Goal: Information Seeking & Learning: Learn about a topic

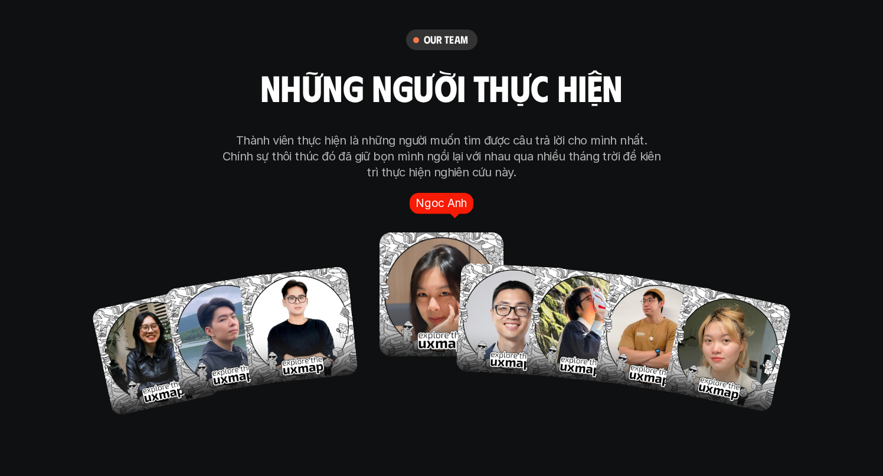
scroll to position [6772, 0]
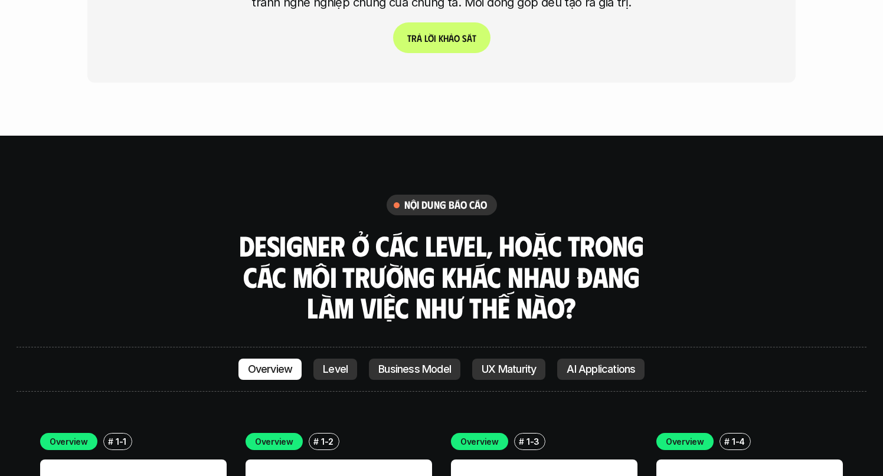
click at [334, 364] on p "Level" at bounding box center [335, 370] width 25 height 12
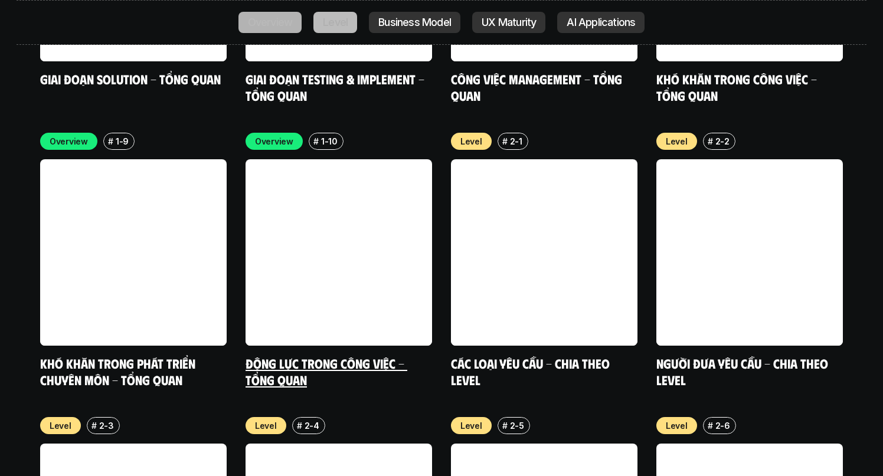
scroll to position [3958, 0]
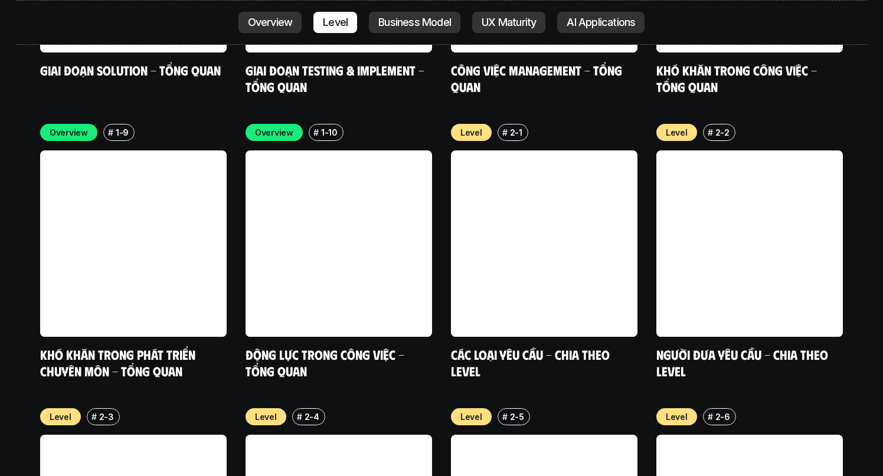
click at [408, 24] on p "Business Model" at bounding box center [414, 23] width 73 height 12
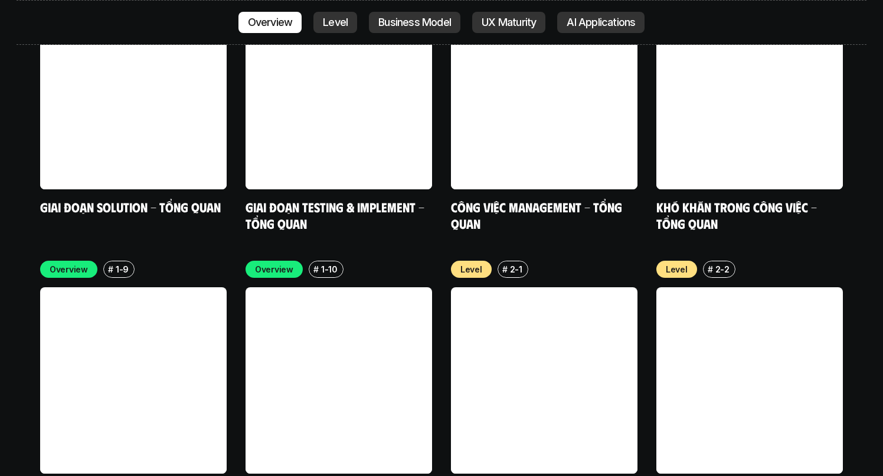
scroll to position [3903, 0]
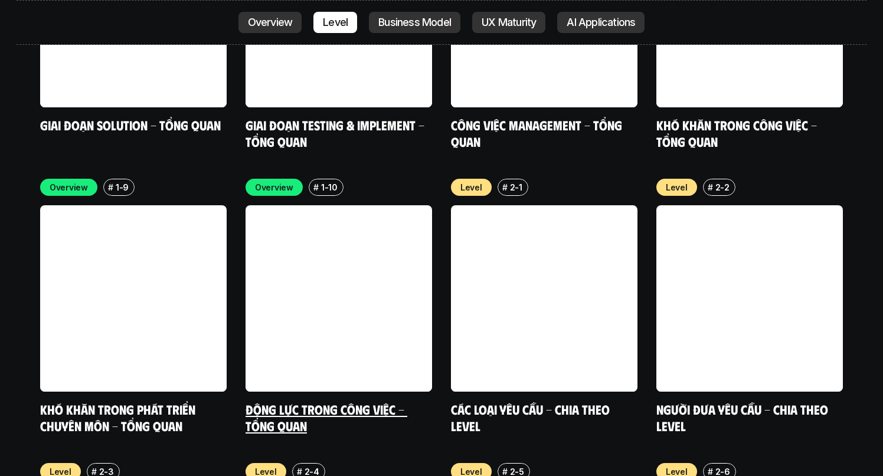
click at [339, 214] on link at bounding box center [339, 298] width 187 height 187
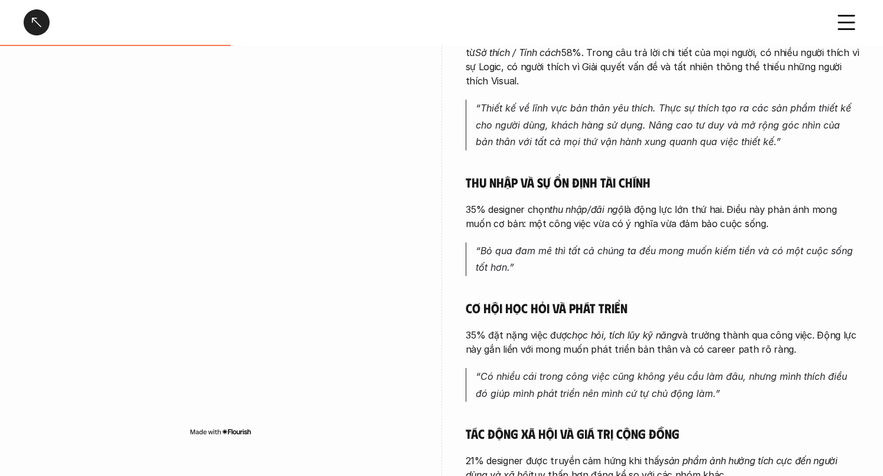
scroll to position [330, 0]
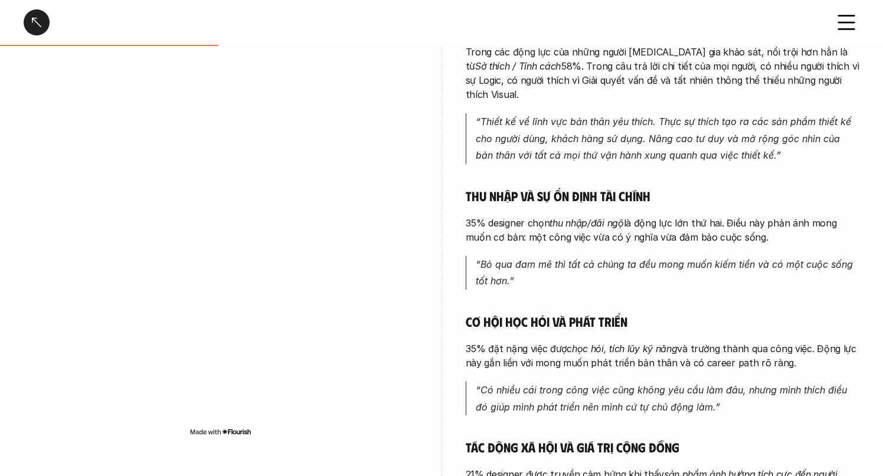
click at [36, 20] on div at bounding box center [37, 22] width 26 height 26
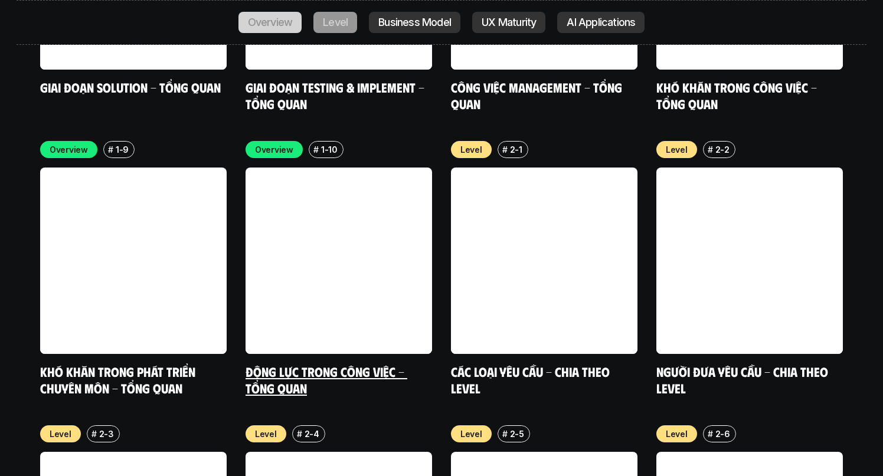
scroll to position [3964, 0]
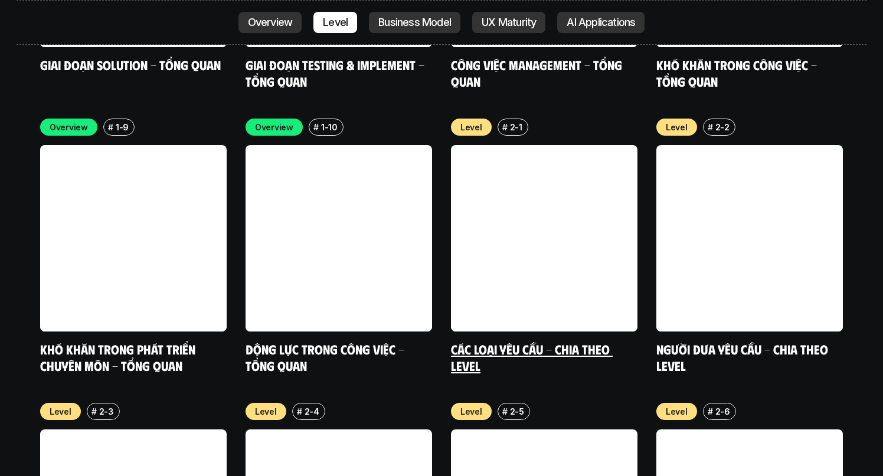
click at [537, 341] on link "Các loại yêu cầu - Chia theo level" at bounding box center [532, 357] width 162 height 32
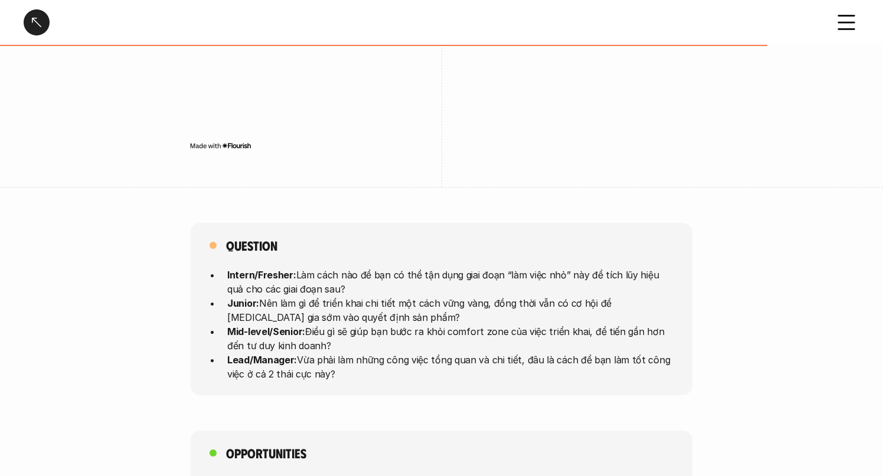
scroll to position [2918, 0]
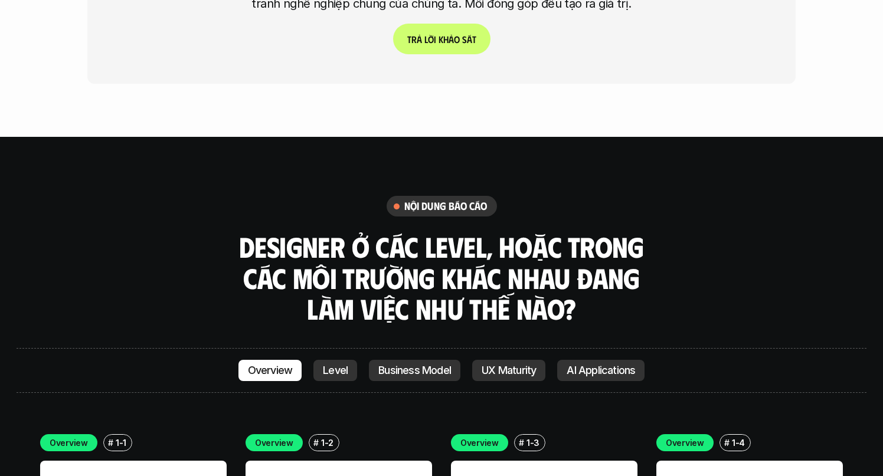
scroll to position [3080, 0]
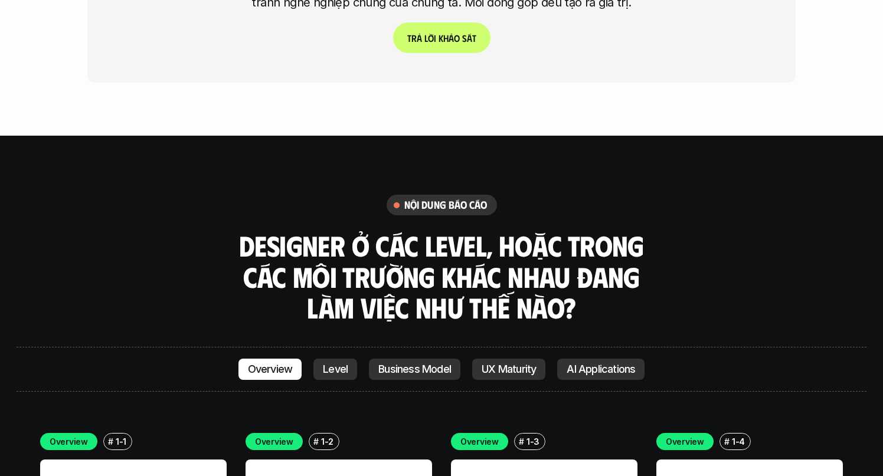
click at [508, 364] on p "UX Maturity" at bounding box center [509, 370] width 54 height 12
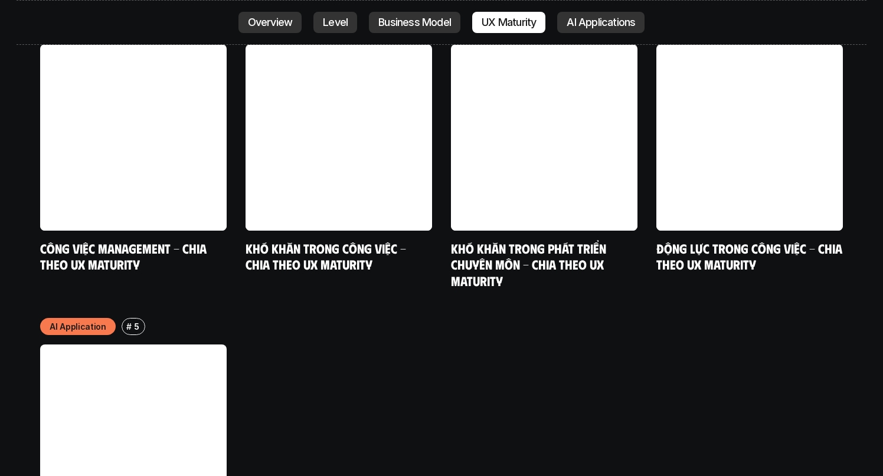
scroll to position [6239, 0]
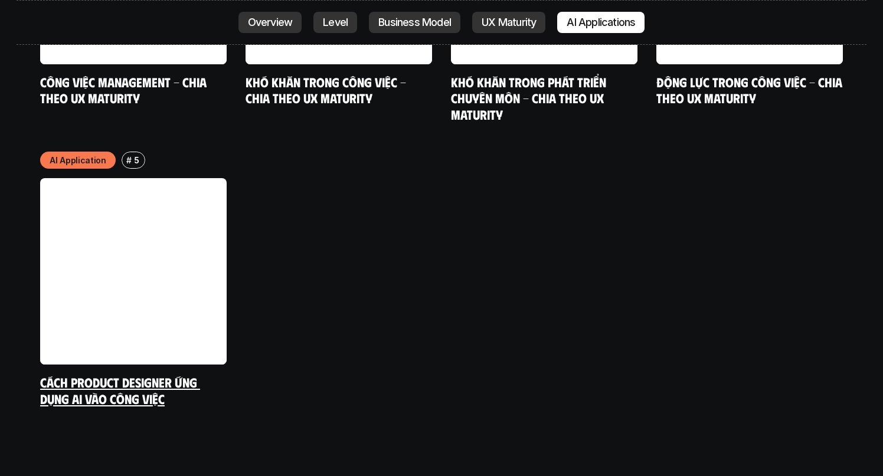
click at [184, 220] on link at bounding box center [133, 271] width 187 height 187
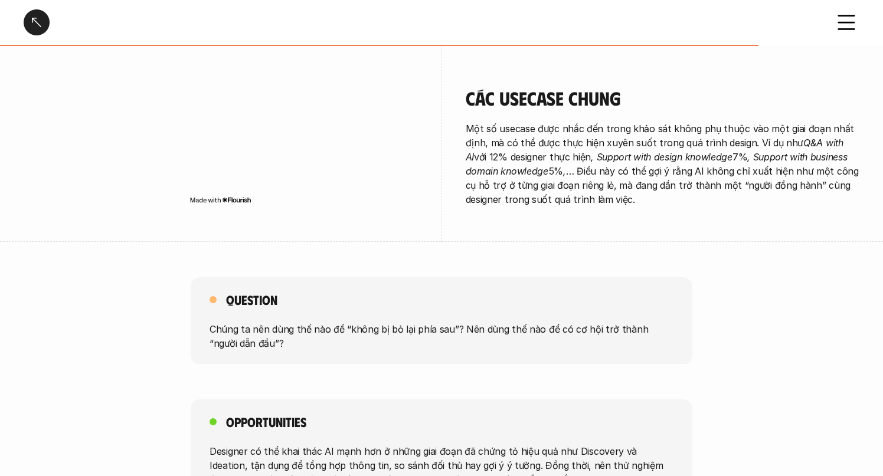
scroll to position [2436, 0]
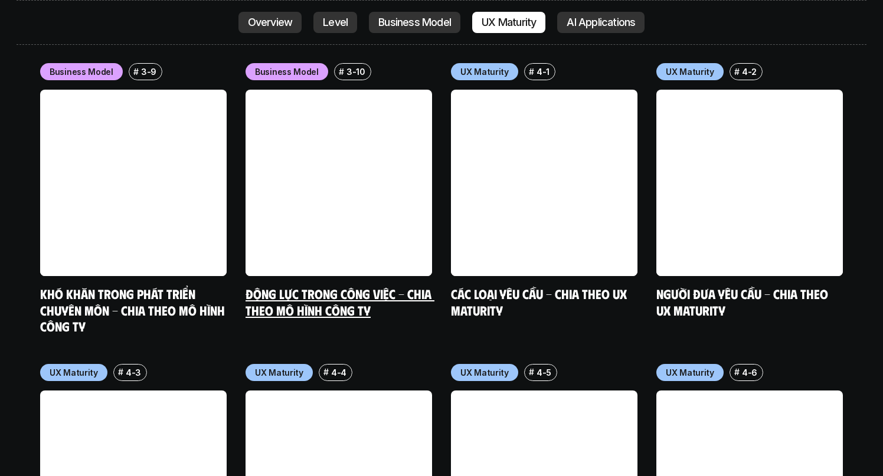
scroll to position [5445, 0]
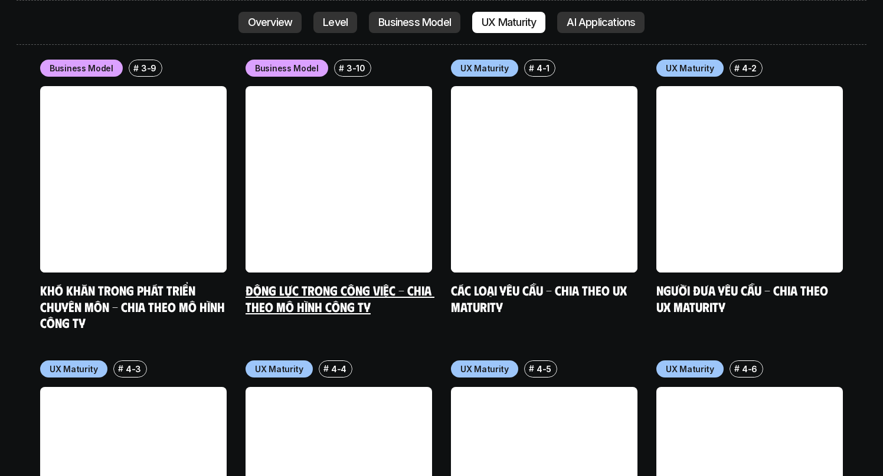
click at [309, 282] on link "Động lực trong công việc - Chia theo mô hình công ty" at bounding box center [340, 298] width 189 height 32
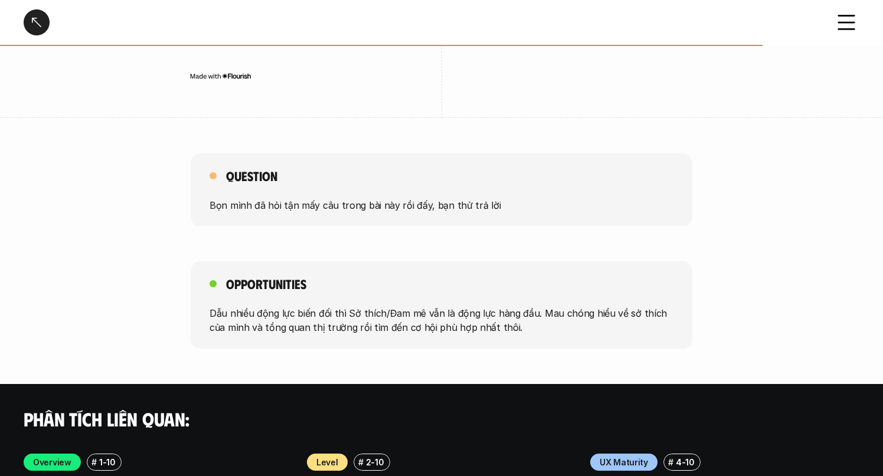
scroll to position [1807, 0]
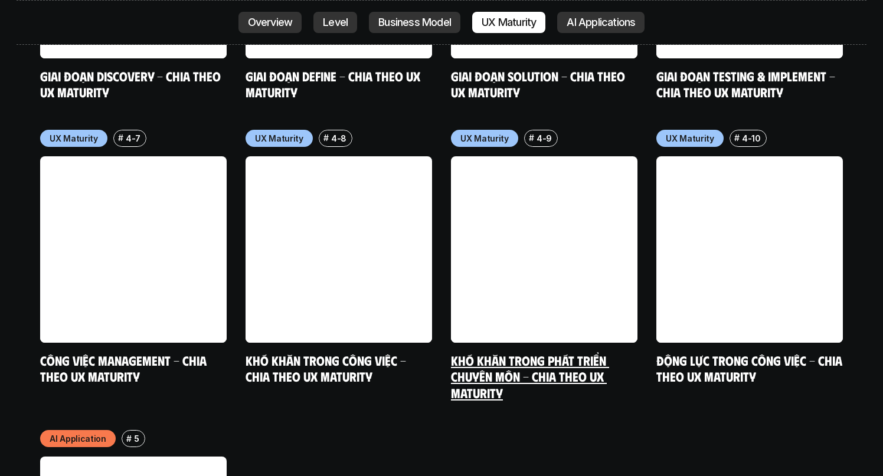
scroll to position [5965, 0]
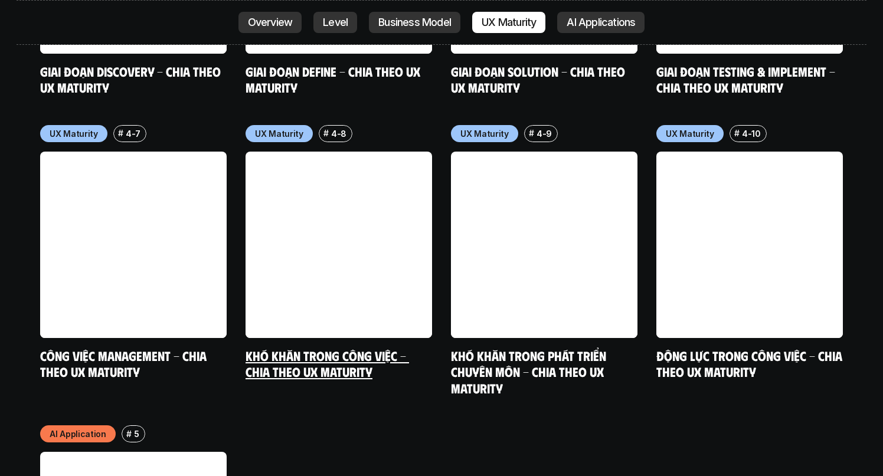
click at [337, 348] on link "Khó khăn trong công việc - Chia theo UX Maturity" at bounding box center [328, 364] width 164 height 32
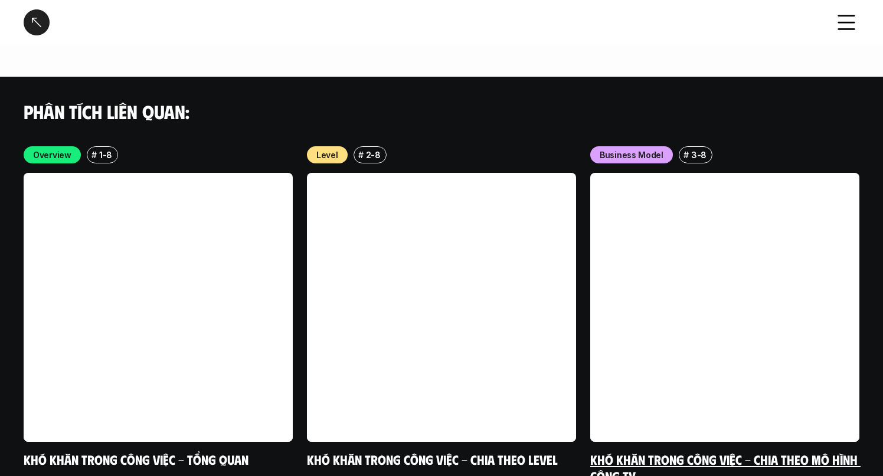
scroll to position [3307, 0]
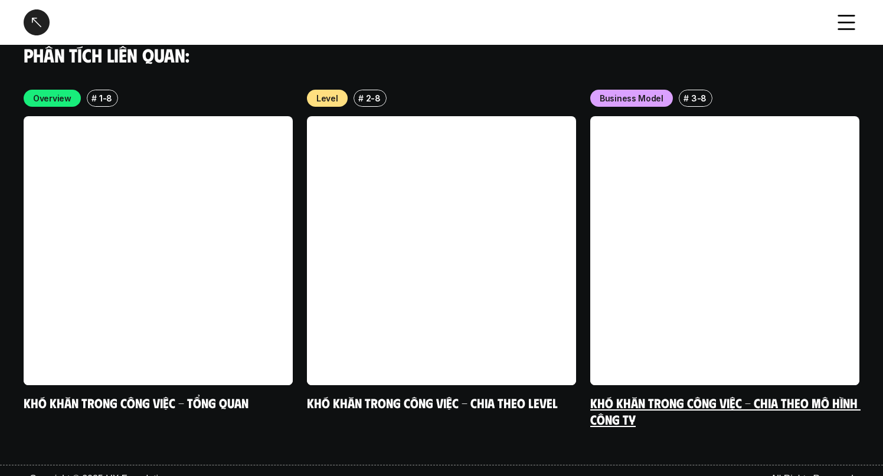
click at [694, 284] on link at bounding box center [724, 250] width 269 height 269
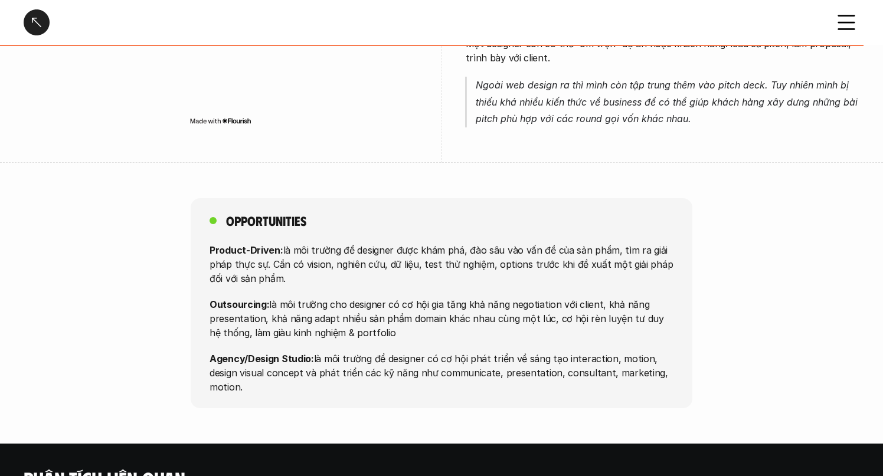
scroll to position [3402, 0]
